Goal: Information Seeking & Learning: Learn about a topic

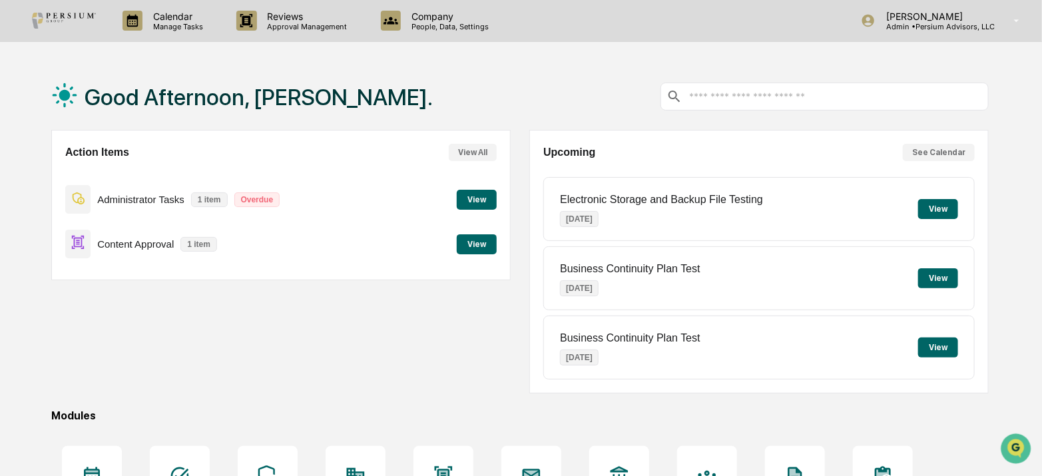
click at [439, 42] on div "Calendar Manage Tasks Reviews Approval Management Company People, Data, Setting…" at bounding box center [521, 322] width 1042 height 644
click at [433, 25] on p "People, Data, Settings" at bounding box center [448, 26] width 95 height 9
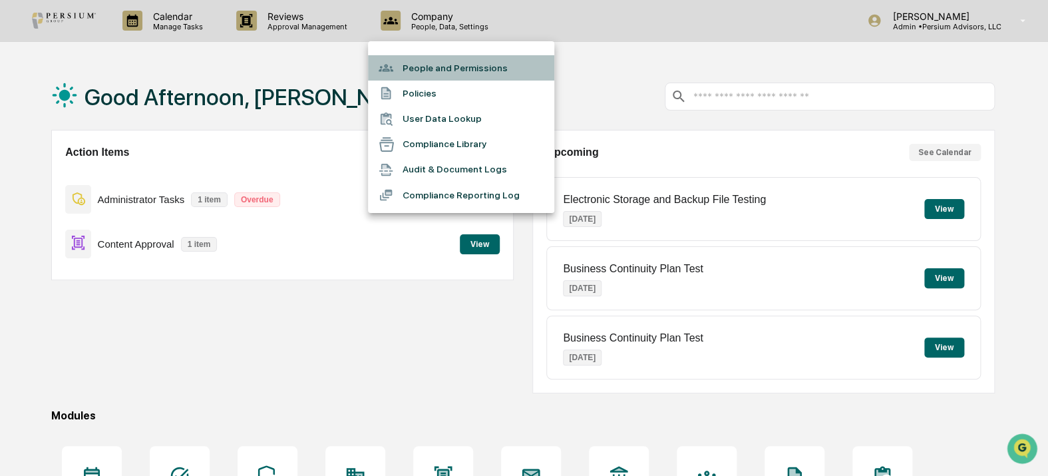
click at [451, 67] on li "People and Permissions" at bounding box center [461, 67] width 186 height 25
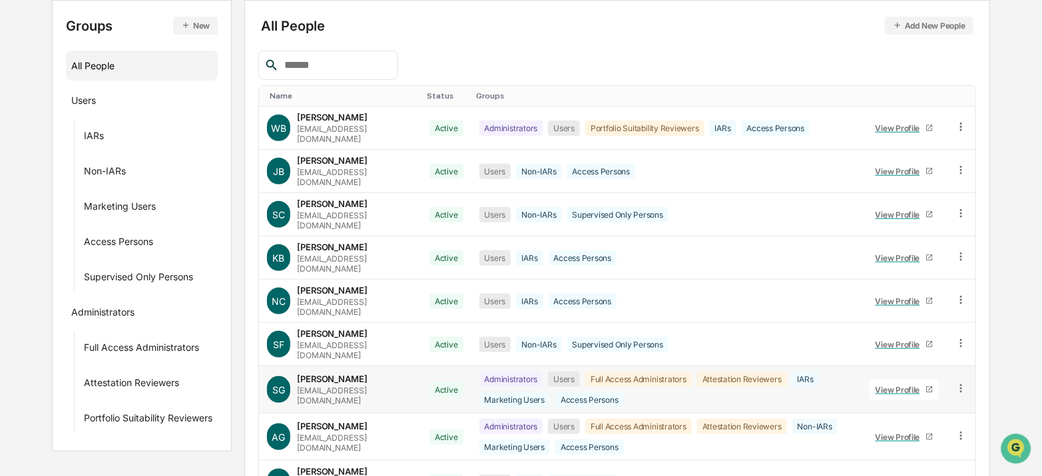
scroll to position [242, 0]
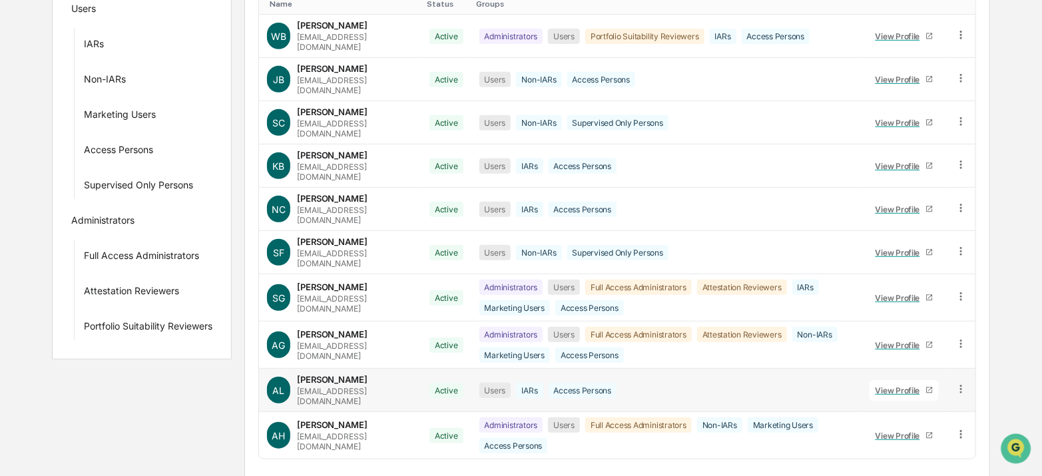
click at [903, 385] on div "View Profile" at bounding box center [900, 390] width 50 height 10
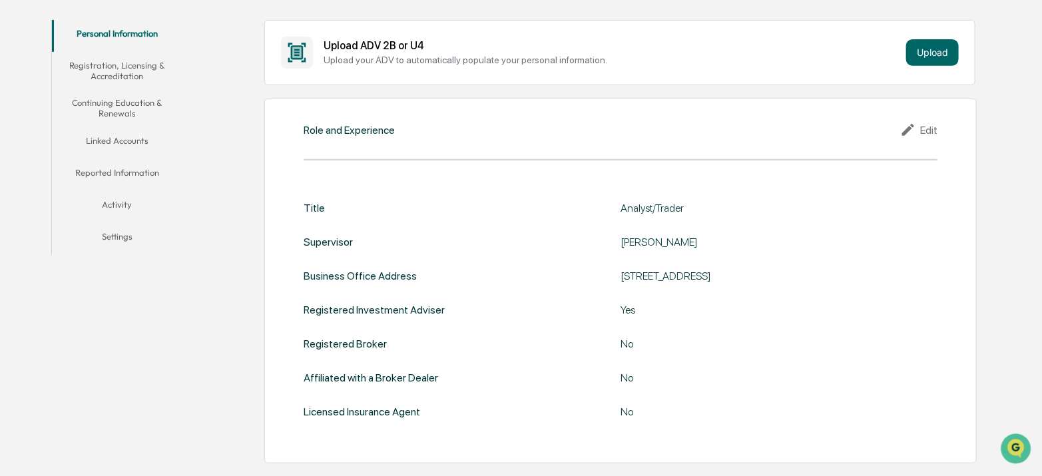
click at [114, 169] on button "Reported Information" at bounding box center [117, 175] width 130 height 32
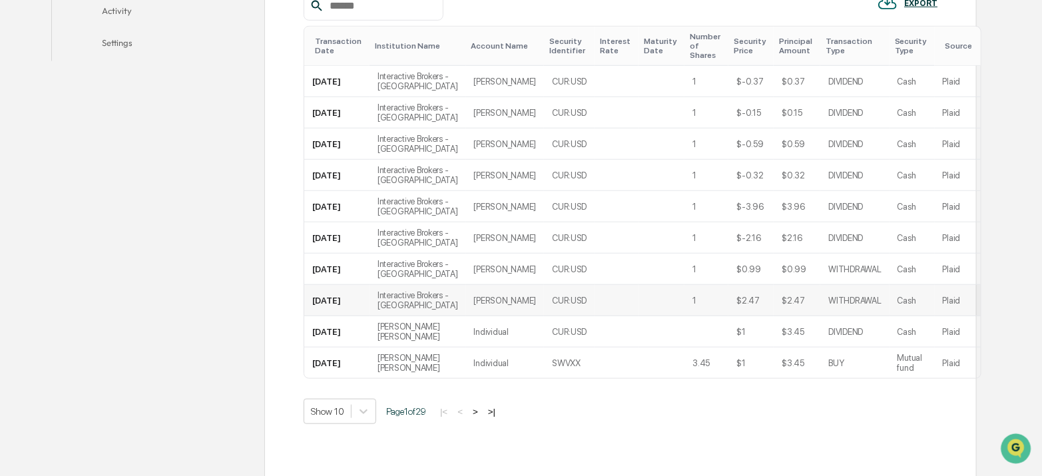
scroll to position [414, 0]
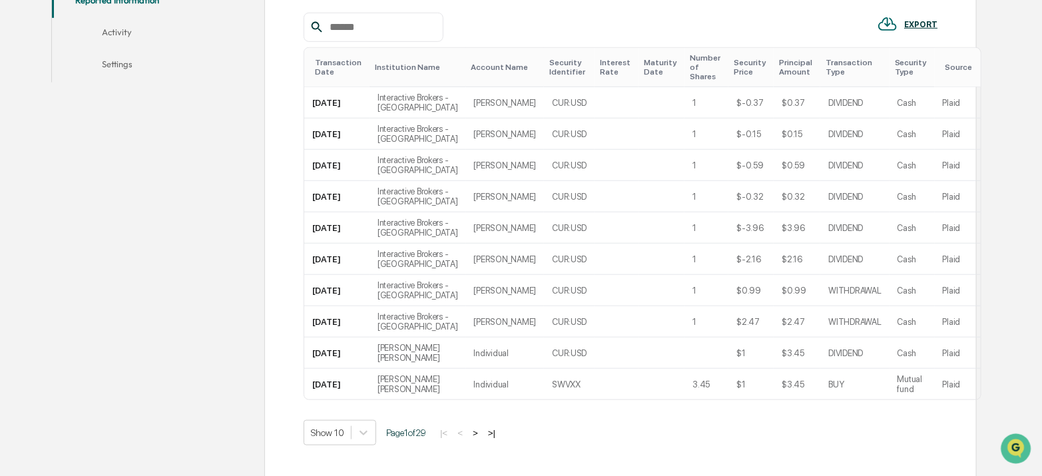
click at [482, 428] on button ">" at bounding box center [475, 432] width 13 height 11
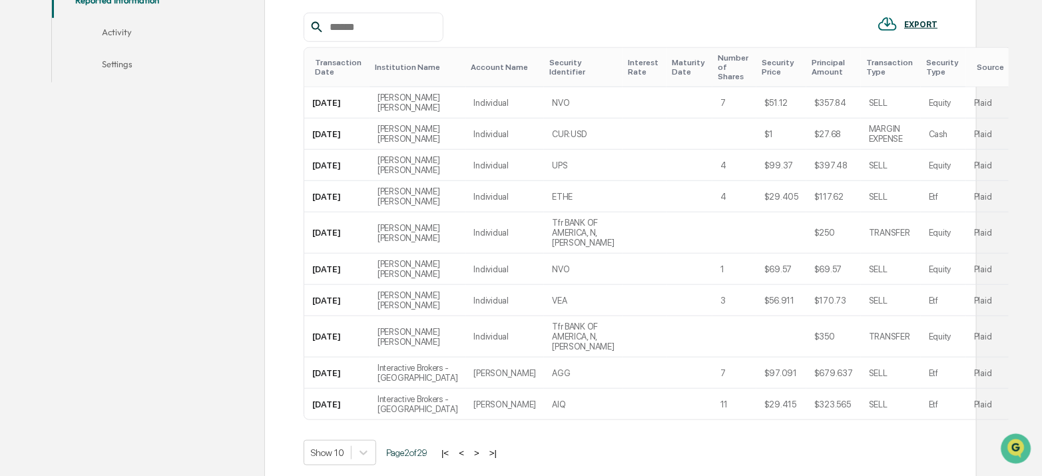
click at [982, 220] on div "Transactions (Public) Holdings (Public) Transactions (Private) Holdings (Privat…" at bounding box center [588, 200] width 799 height 719
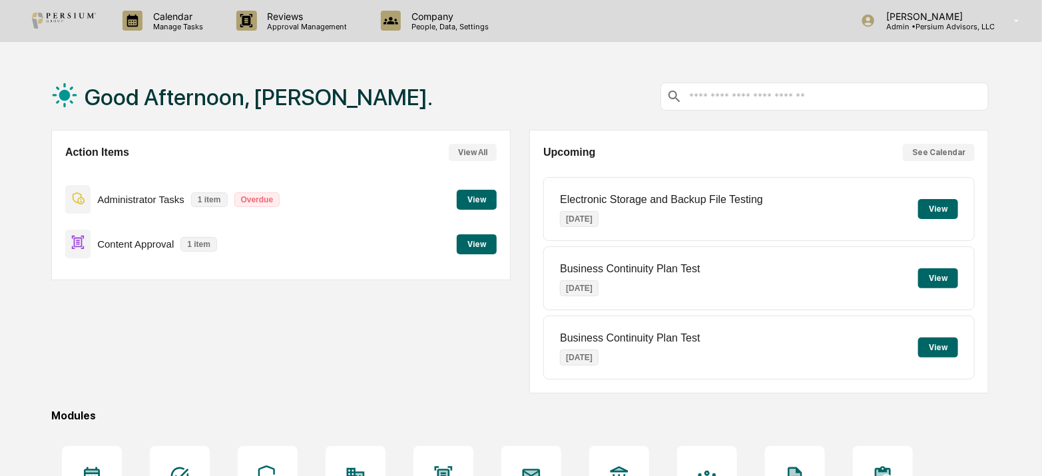
click at [343, 23] on p "Approval Management" at bounding box center [305, 26] width 97 height 9
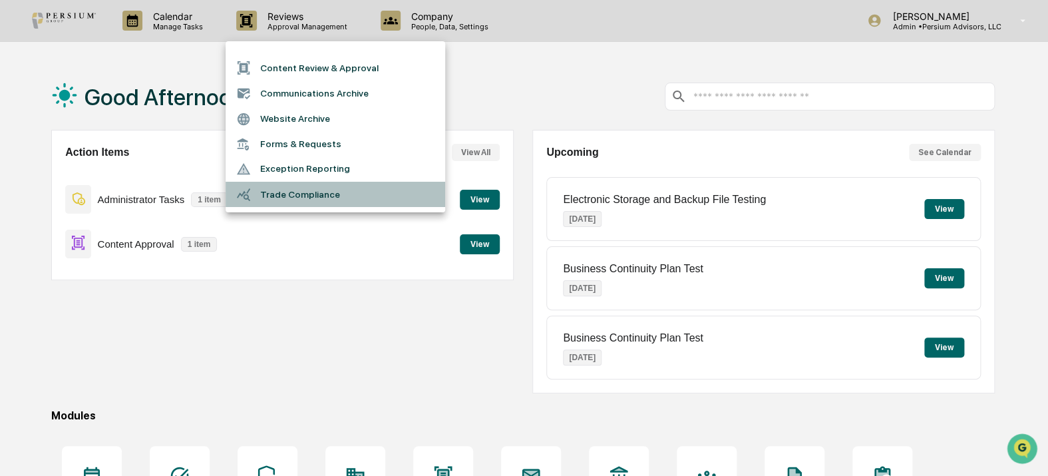
click at [307, 188] on li "Trade Compliance" at bounding box center [336, 194] width 220 height 25
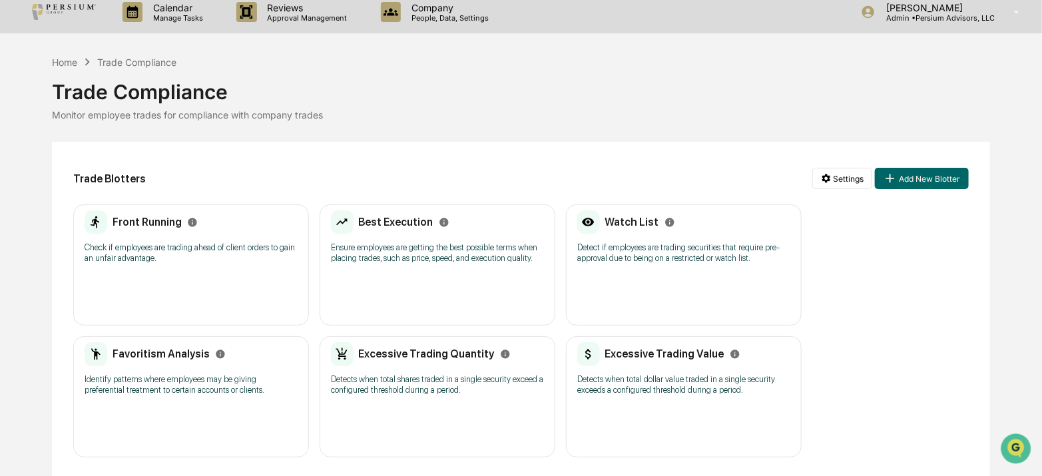
scroll to position [11, 0]
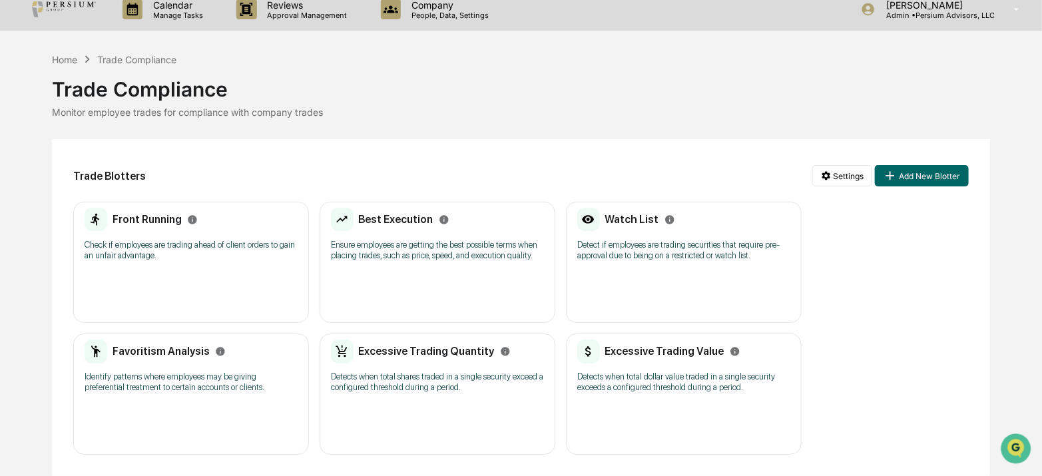
click at [407, 223] on h2 "Best Execution" at bounding box center [396, 219] width 75 height 13
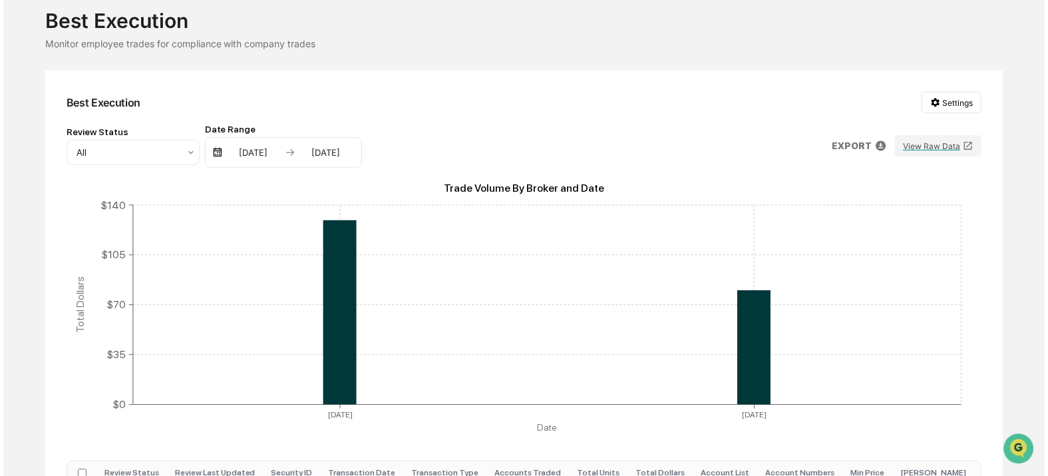
scroll to position [220, 0]
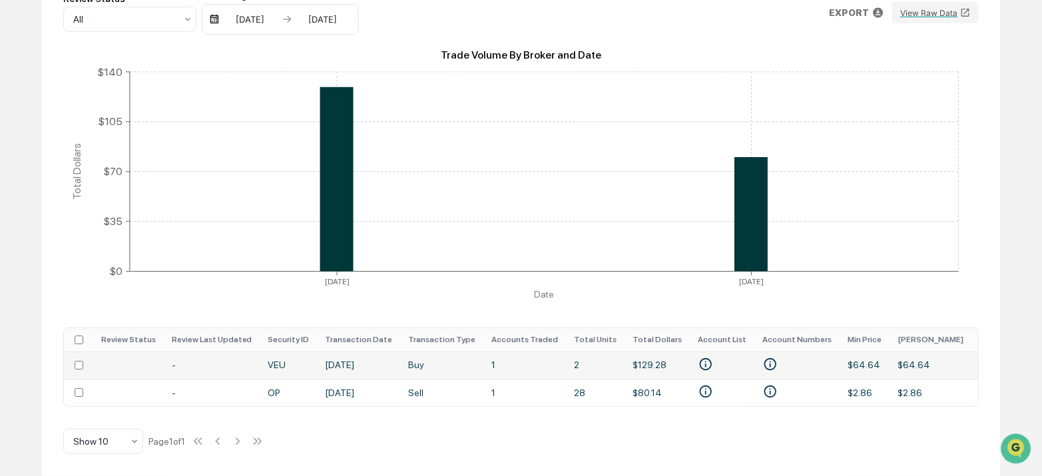
click at [342, 351] on td "Aug 4, 2025" at bounding box center [358, 364] width 83 height 27
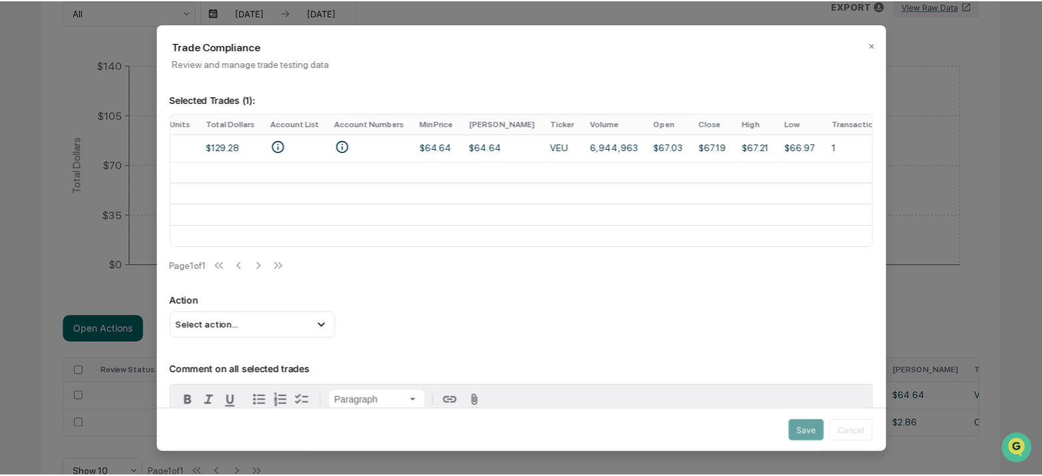
scroll to position [0, 0]
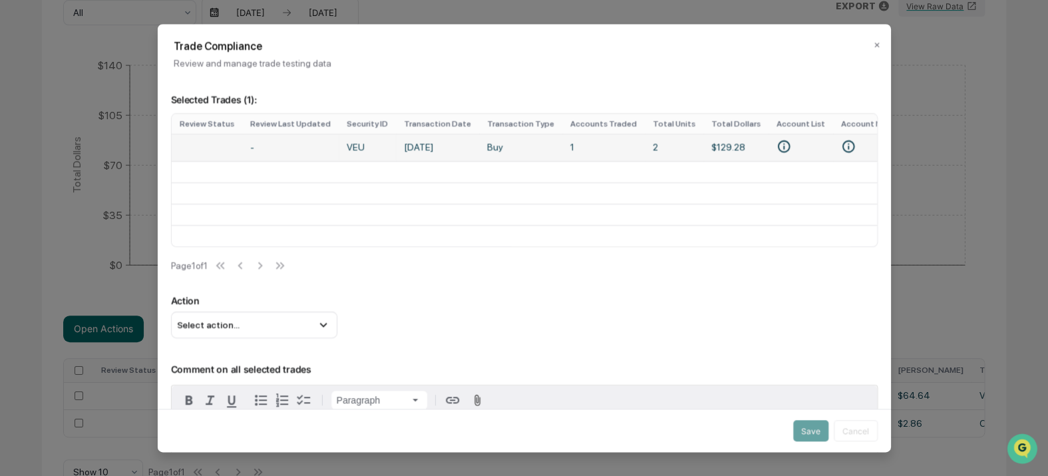
click at [776, 147] on icon "• ERIC A LONGMAN & DONNA M LONGMAN DESIGNATED BENE PLAN/TOD" at bounding box center [783, 146] width 15 height 15
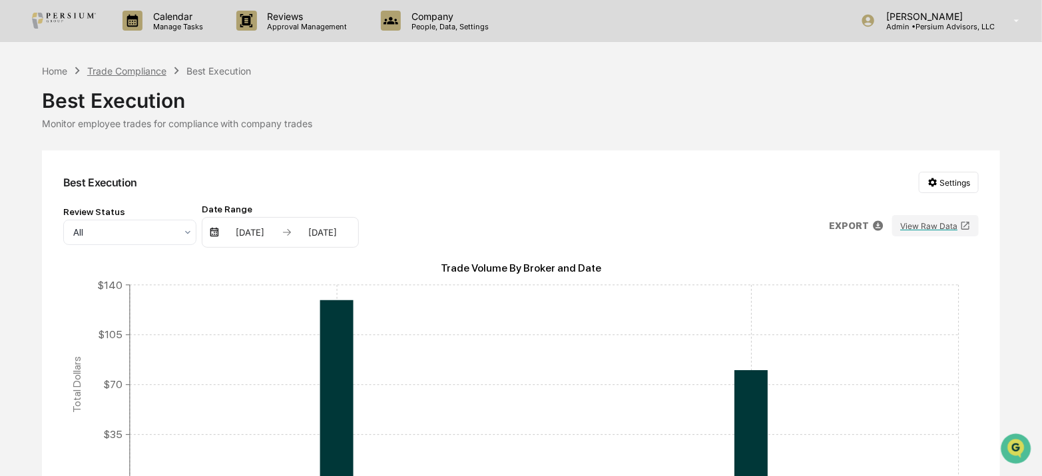
click at [150, 76] on div "Trade Compliance" at bounding box center [126, 70] width 79 height 11
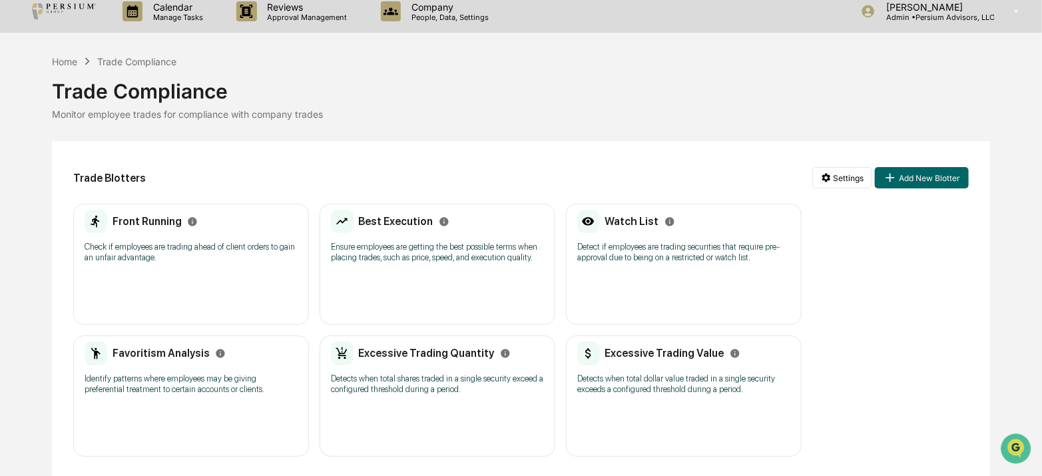
scroll to position [11, 0]
click at [649, 345] on h2 "Excessive Trading Value" at bounding box center [664, 351] width 119 height 13
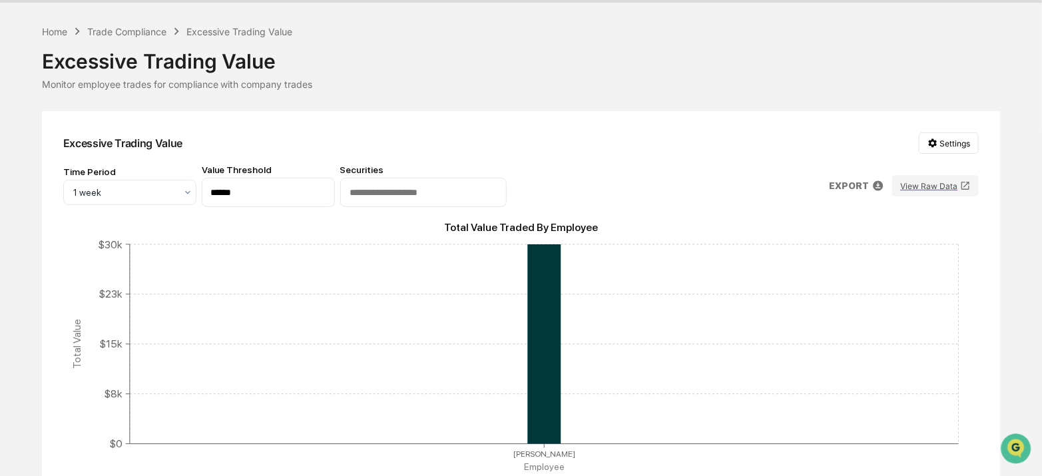
scroll to position [9, 0]
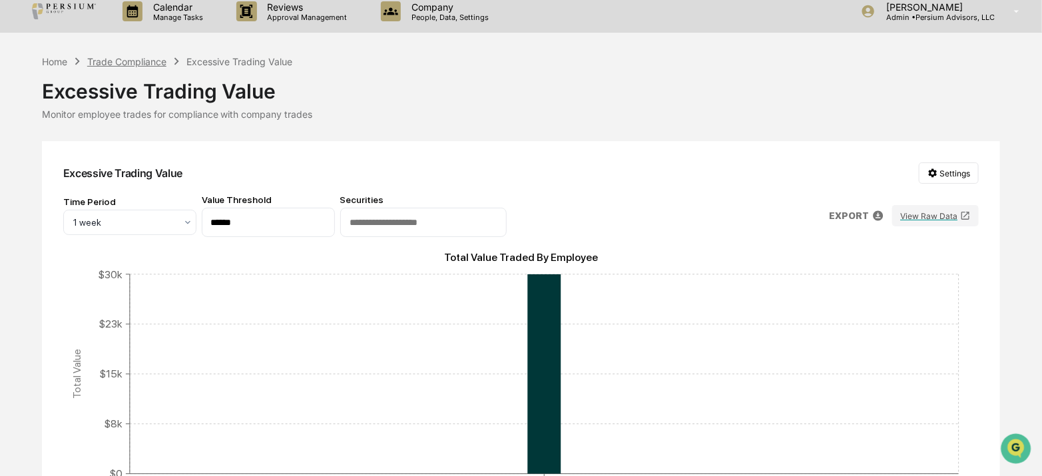
click at [131, 63] on div "Trade Compliance" at bounding box center [126, 61] width 79 height 11
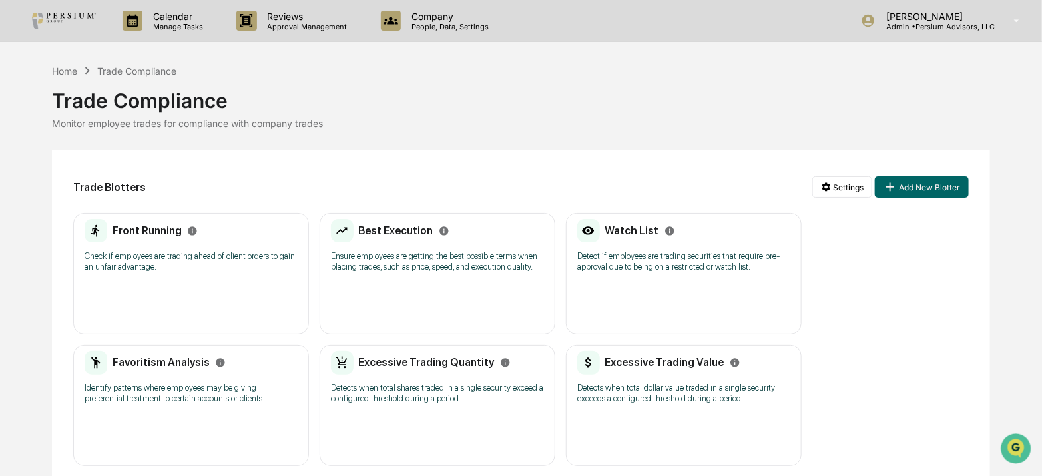
click at [184, 359] on h2 "Favoritism Analysis" at bounding box center [160, 362] width 97 height 13
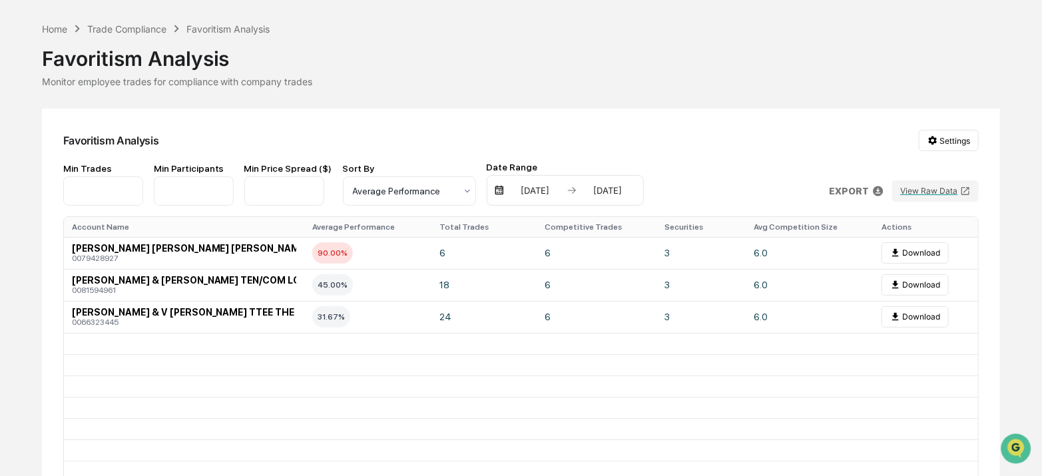
scroll to position [60, 0]
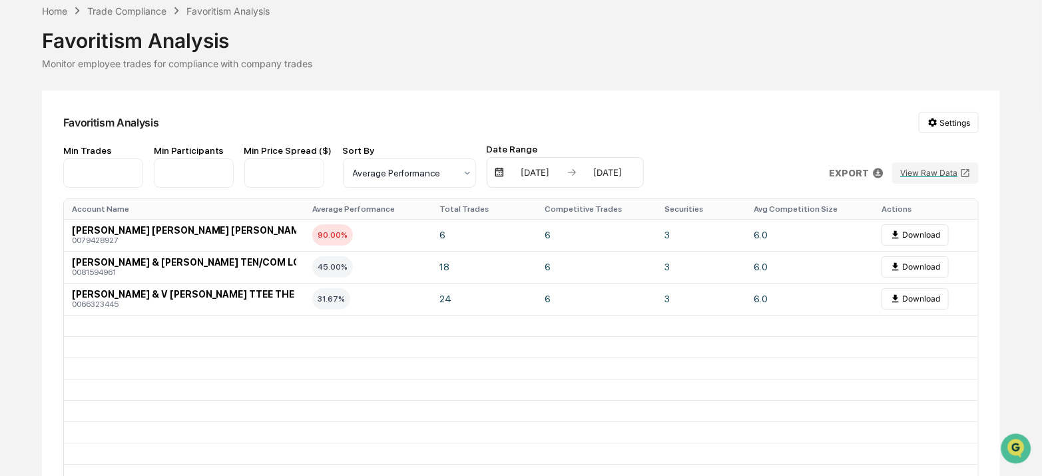
click at [511, 173] on div "07/14/2025" at bounding box center [535, 172] width 57 height 11
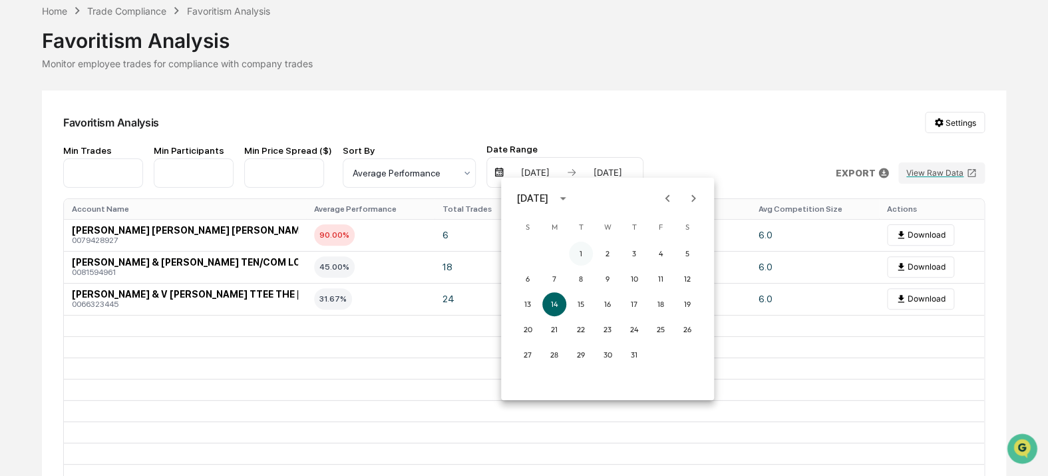
click at [578, 250] on button "1" at bounding box center [581, 254] width 24 height 24
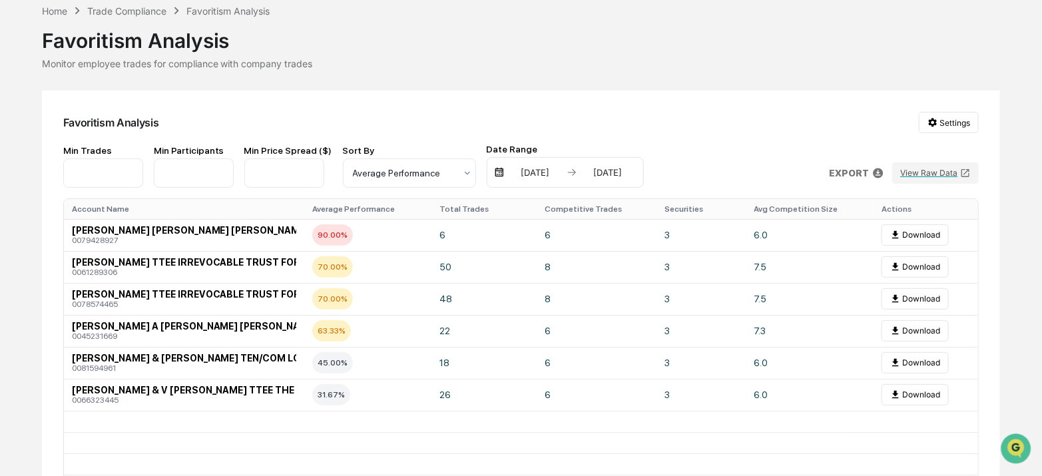
click at [671, 126] on div "Favoritism Analysis Settings" at bounding box center [521, 122] width 916 height 21
click at [208, 359] on span "DONALD P SATHER & LAURA A SATHER TEN/COM LONG TERM INVESTMENTS" at bounding box center [243, 358] width 343 height 11
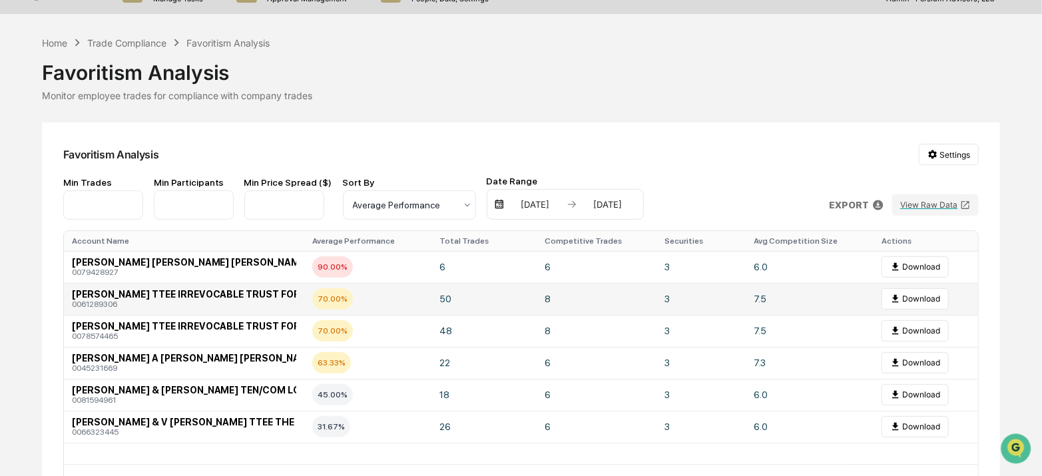
scroll to position [0, 0]
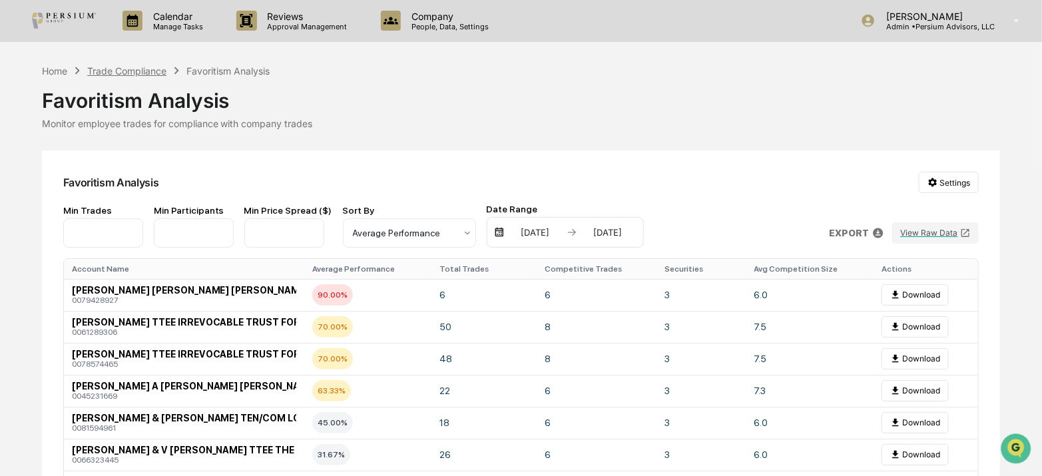
click at [150, 73] on div "Trade Compliance" at bounding box center [126, 70] width 79 height 11
